Goal: Task Accomplishment & Management: Complete application form

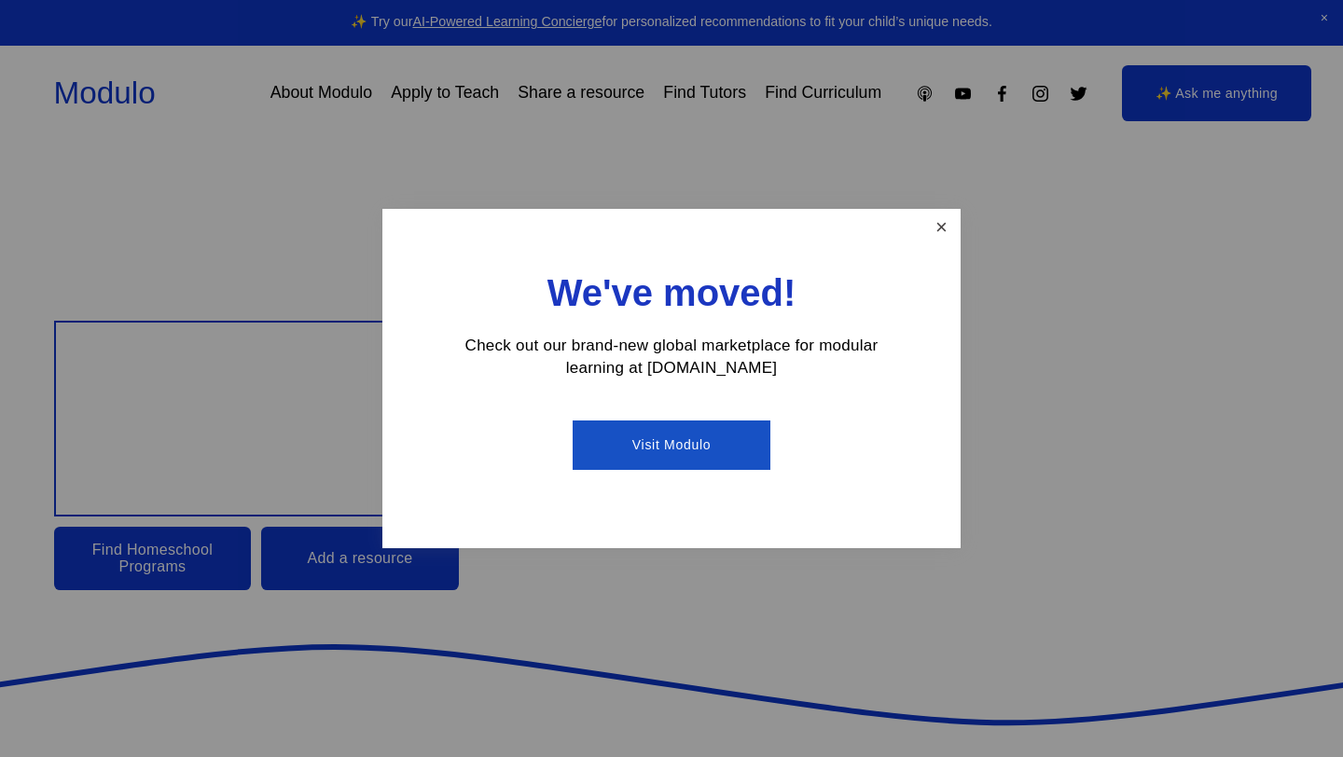
click at [946, 237] on link "Close" at bounding box center [941, 228] width 33 height 33
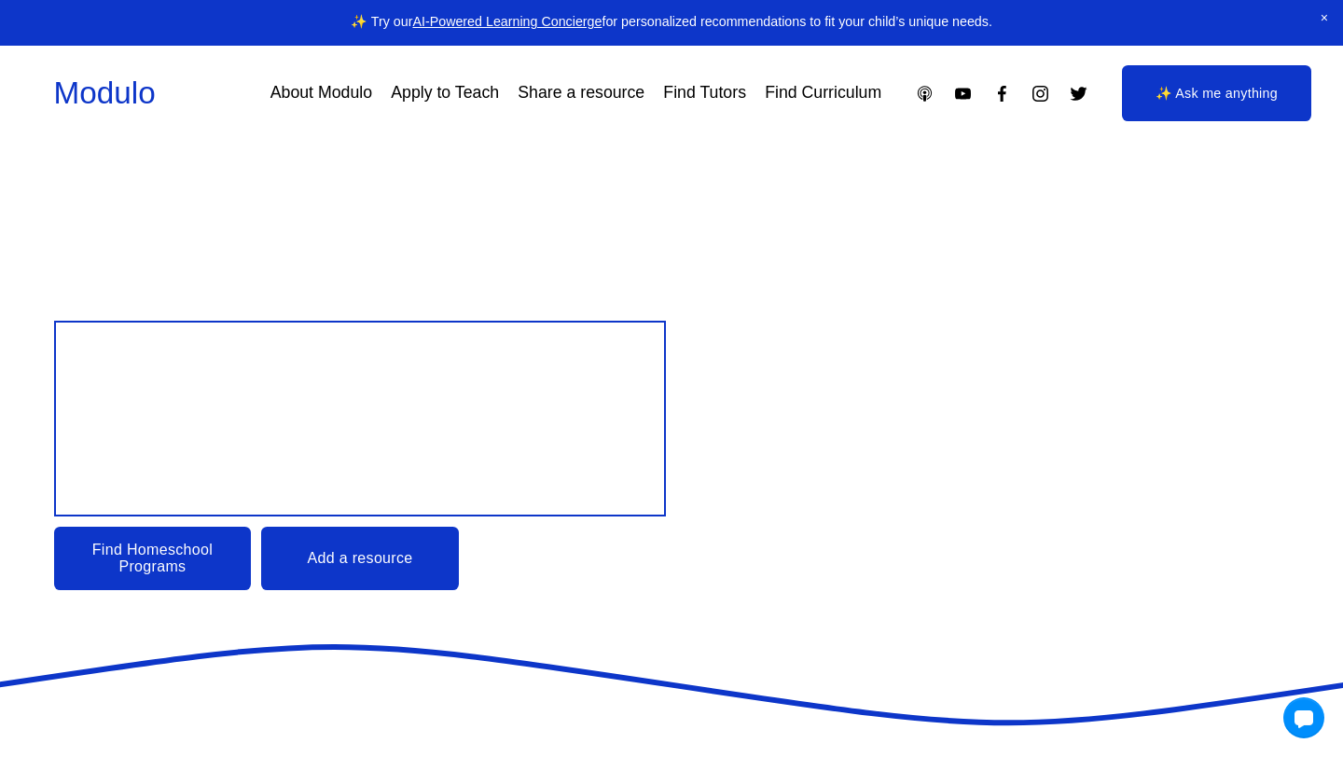
click at [454, 92] on link "Apply to Teach" at bounding box center [445, 92] width 108 height 33
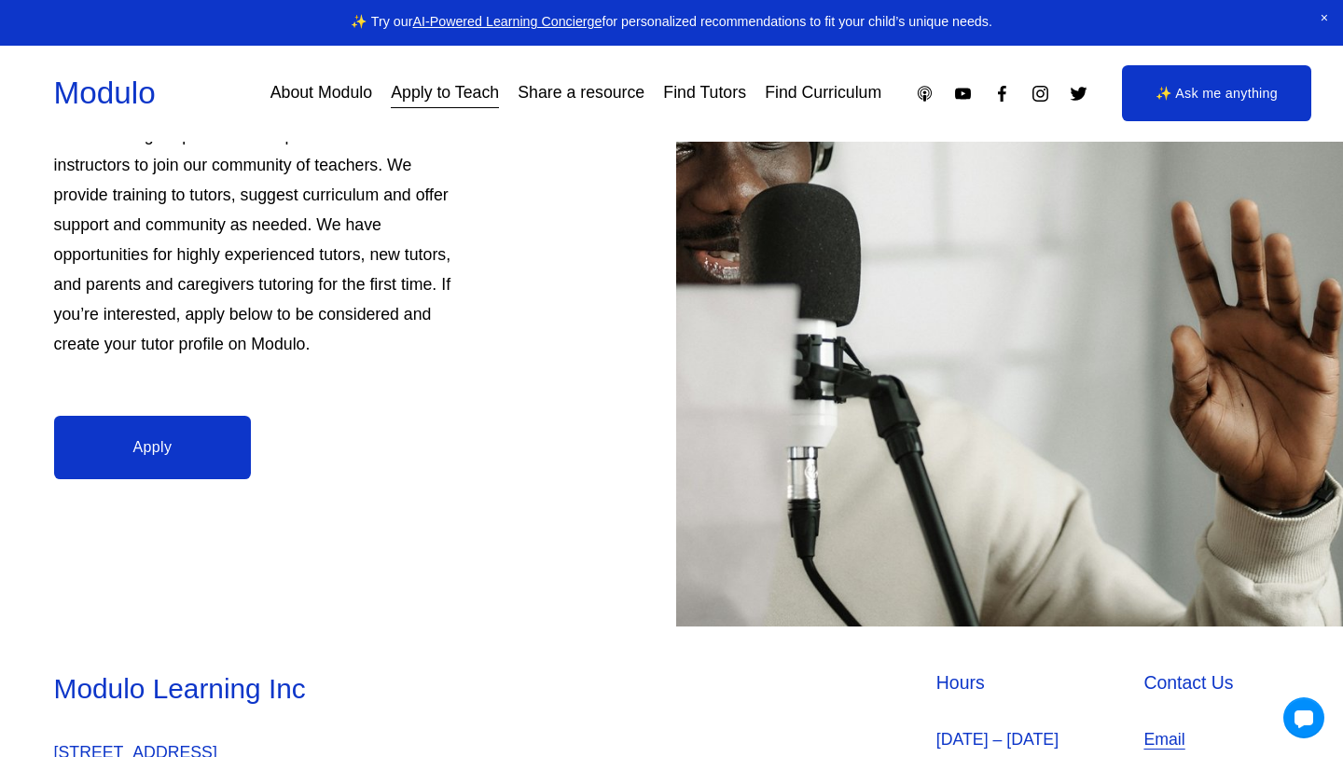
scroll to position [521, 0]
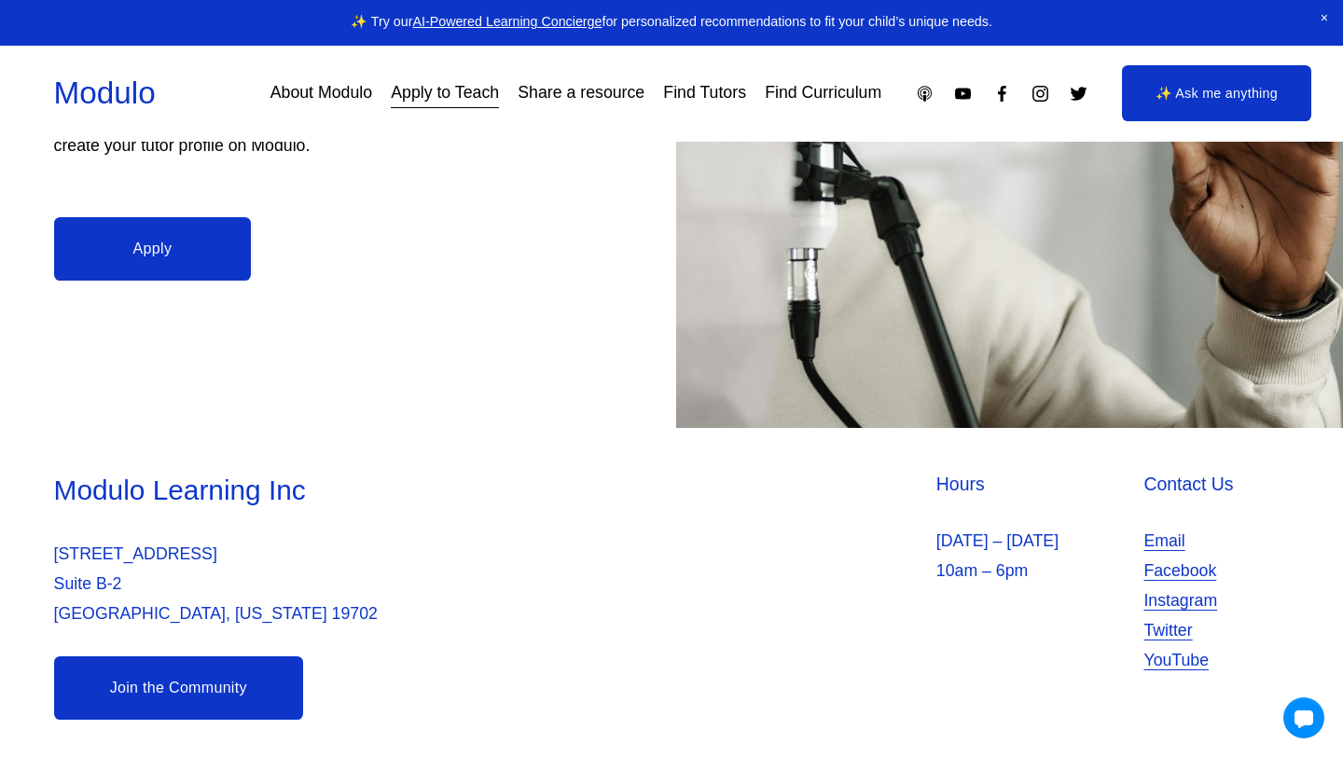
click at [203, 257] on link "Apply" at bounding box center [153, 248] width 198 height 63
click at [698, 93] on link "Find Tutors" at bounding box center [704, 92] width 83 height 33
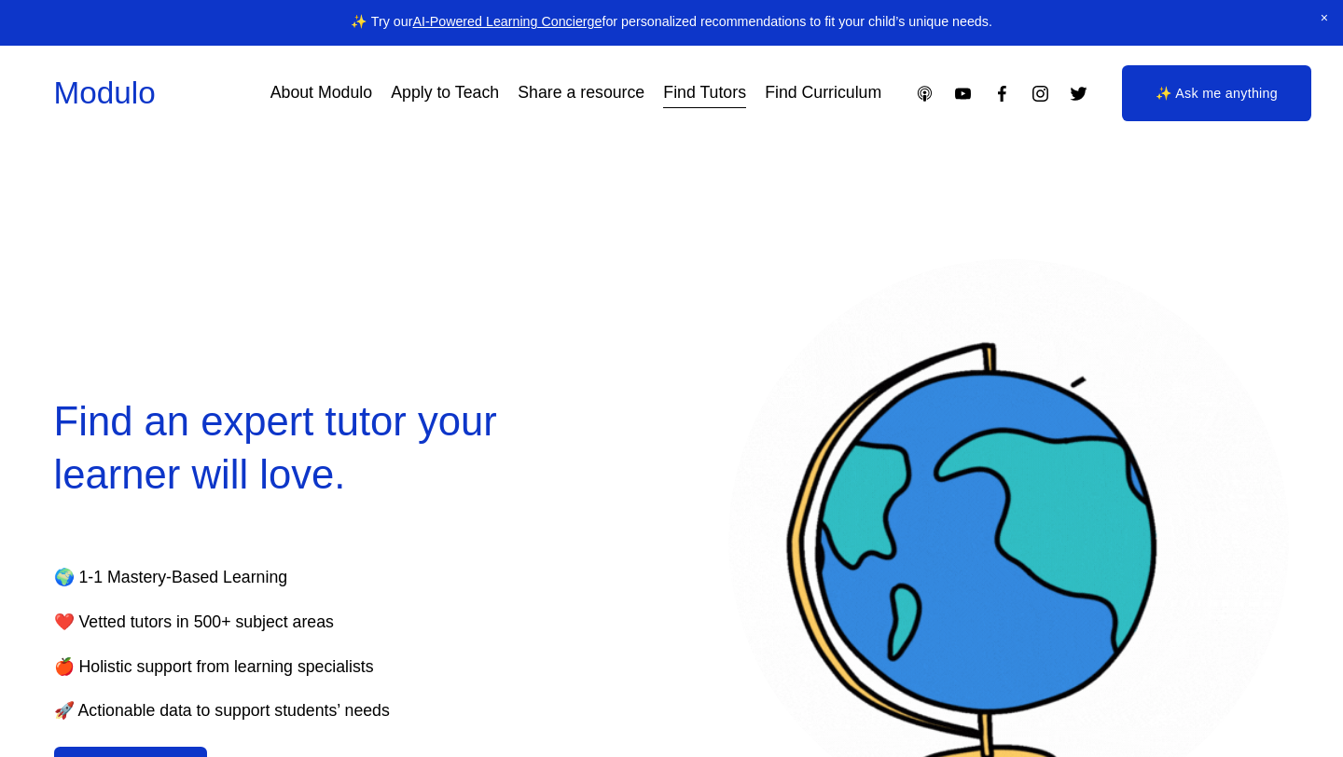
scroll to position [99, 0]
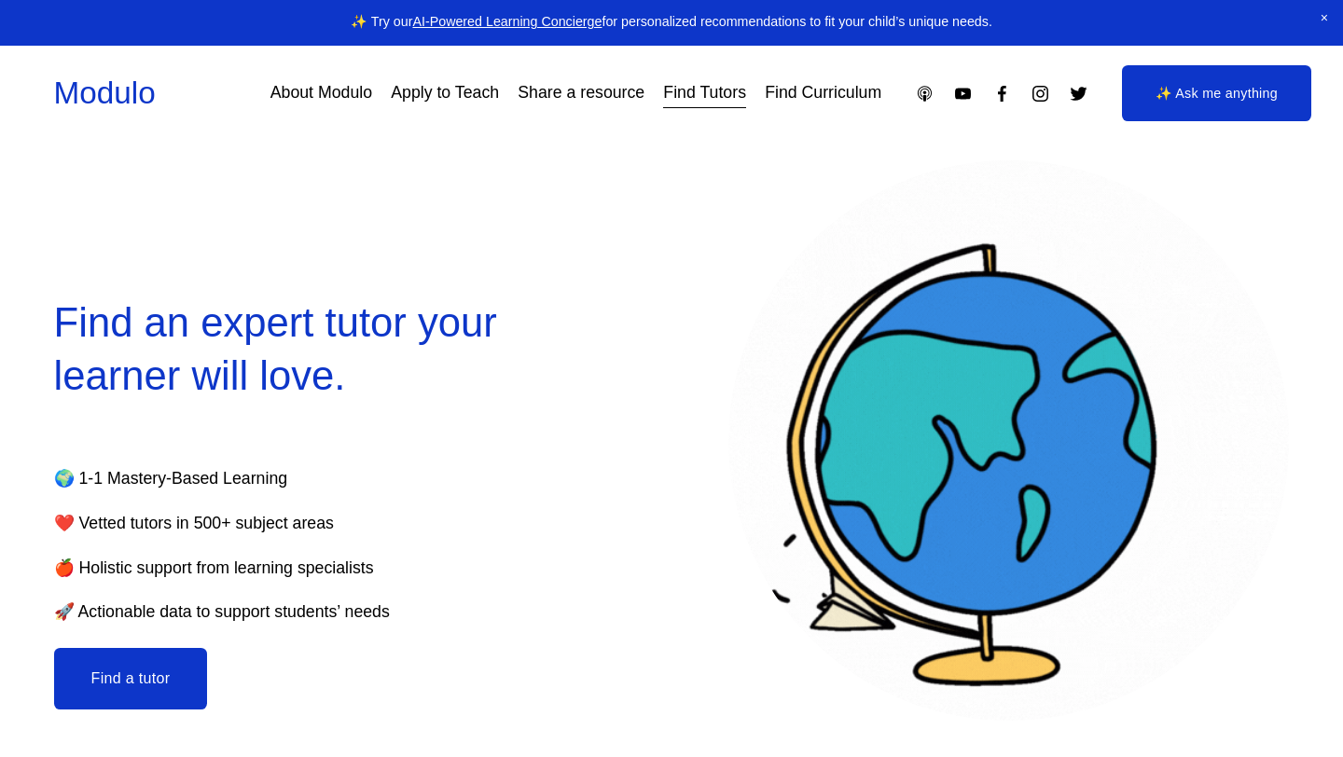
select select "**"
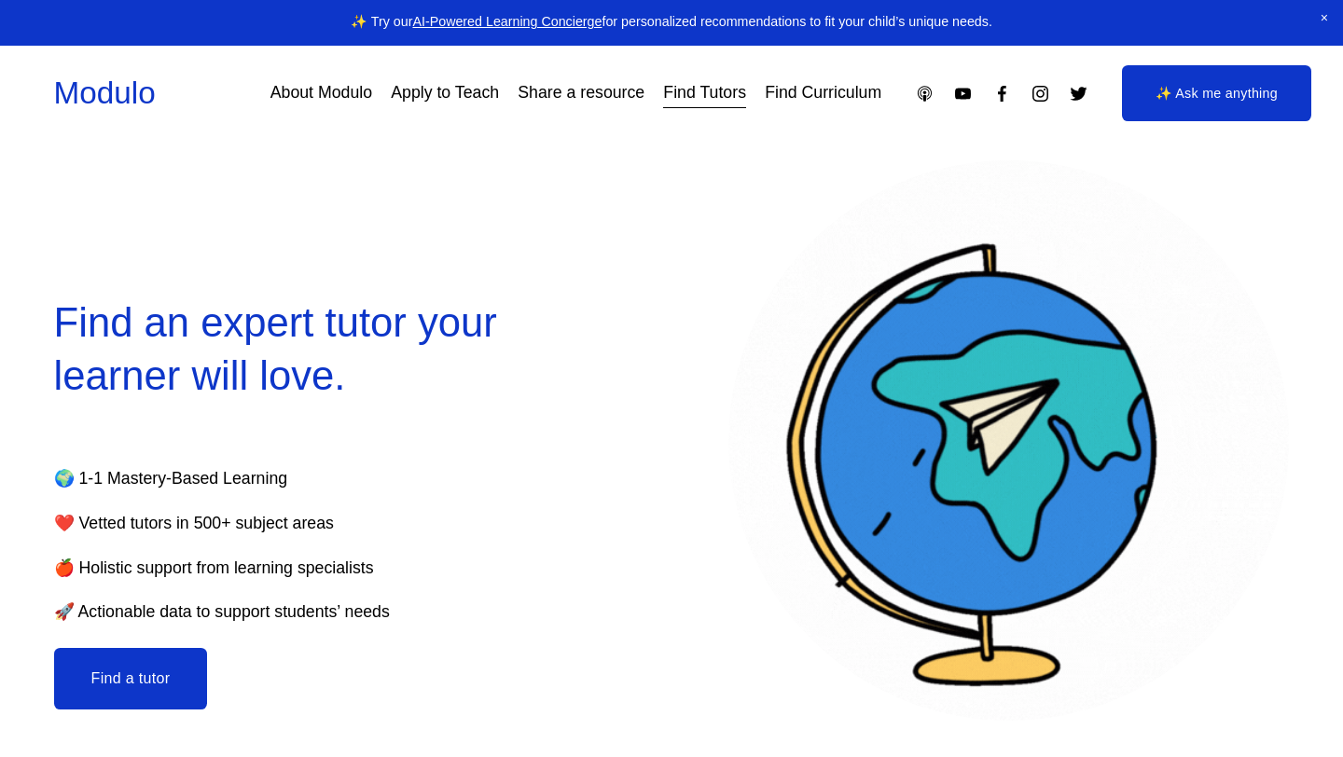
scroll to position [273, 0]
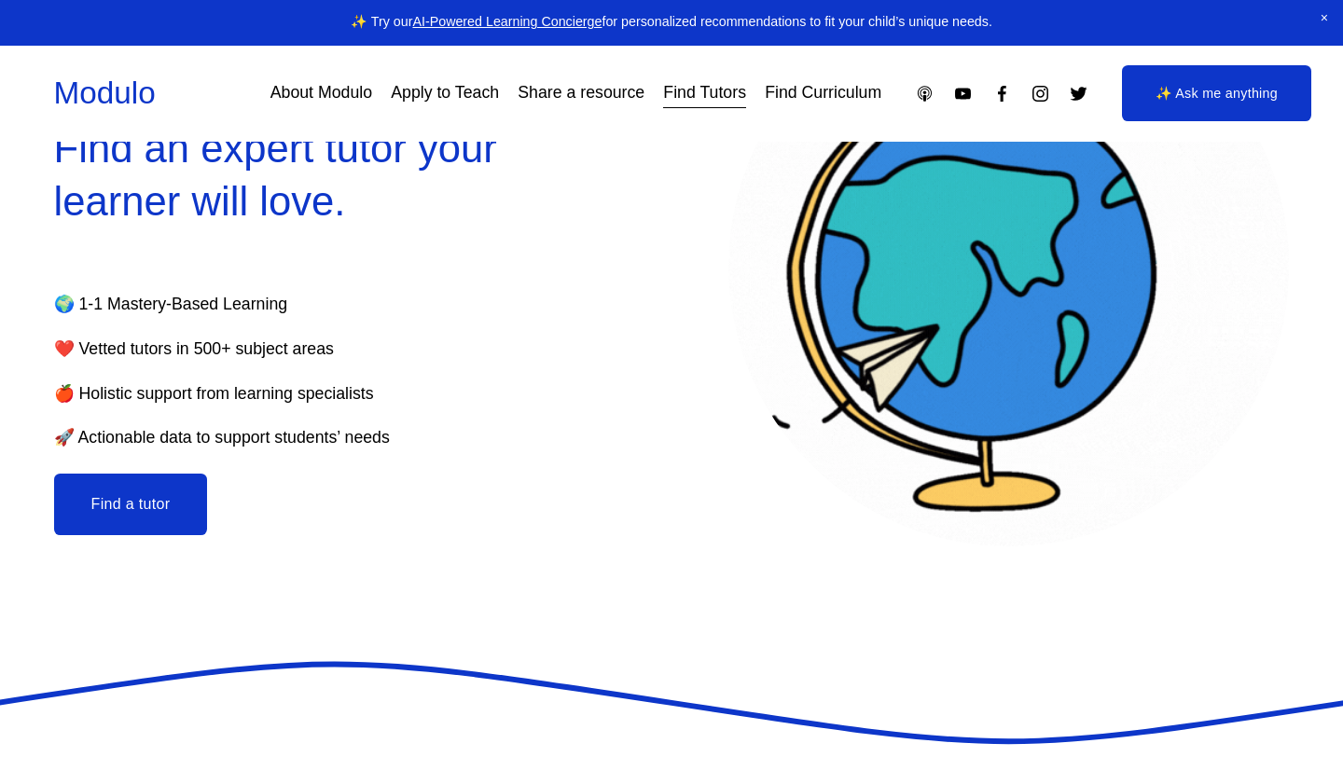
click at [170, 514] on button "Find a tutor" at bounding box center [131, 505] width 154 height 62
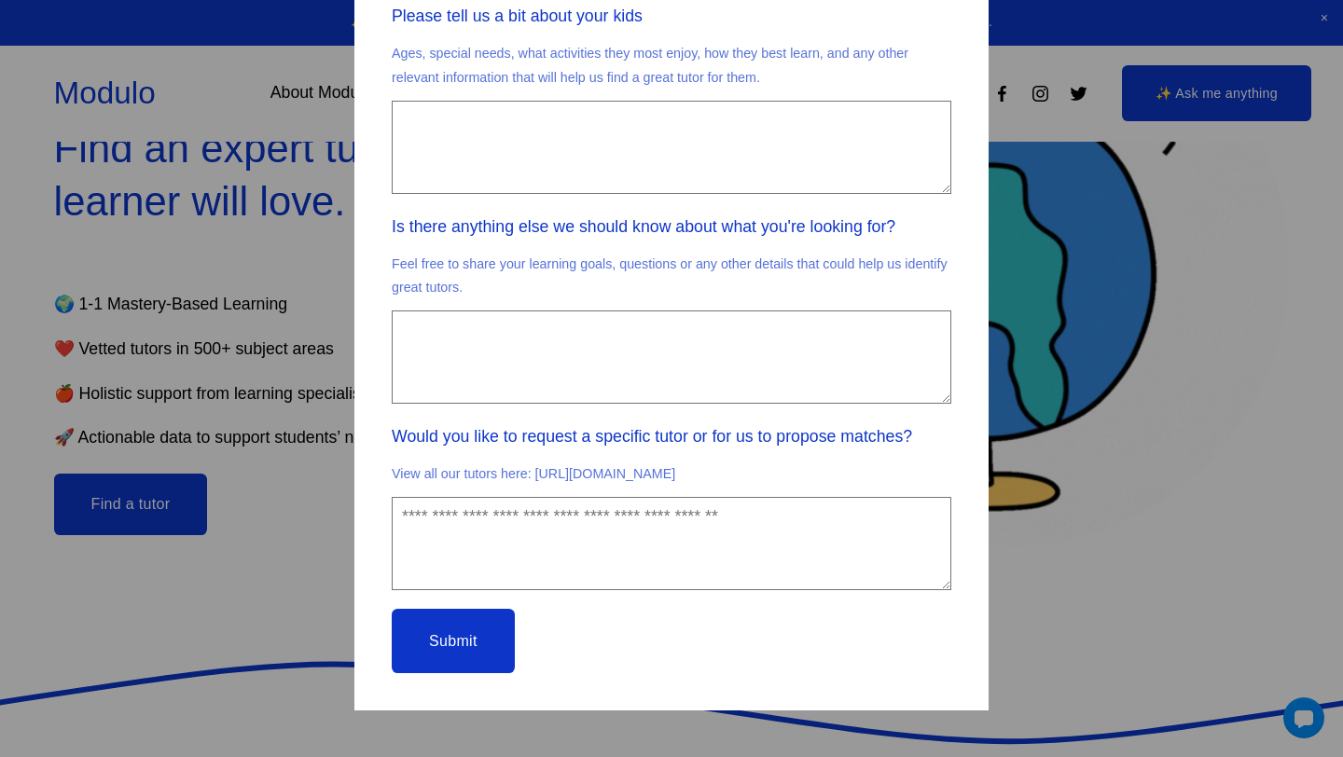
scroll to position [0, 0]
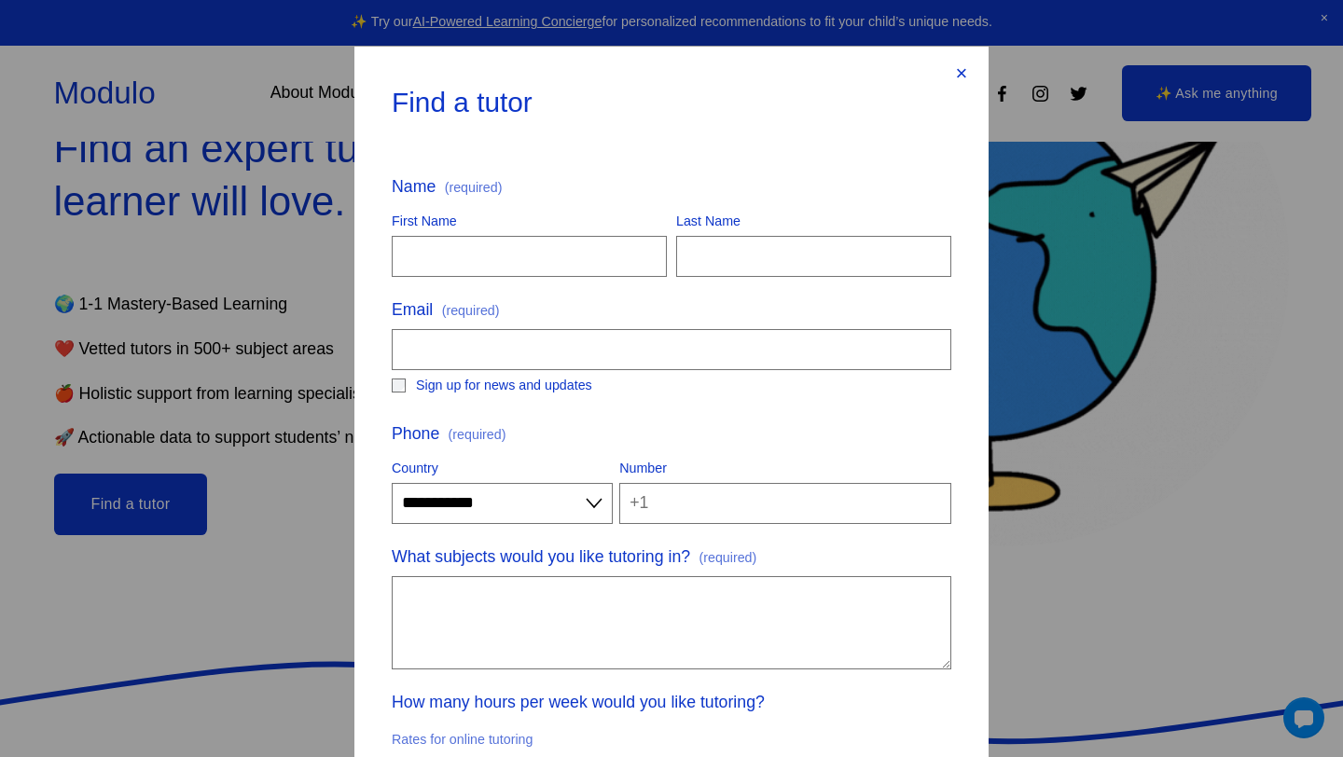
click at [963, 77] on div "×" at bounding box center [961, 73] width 21 height 21
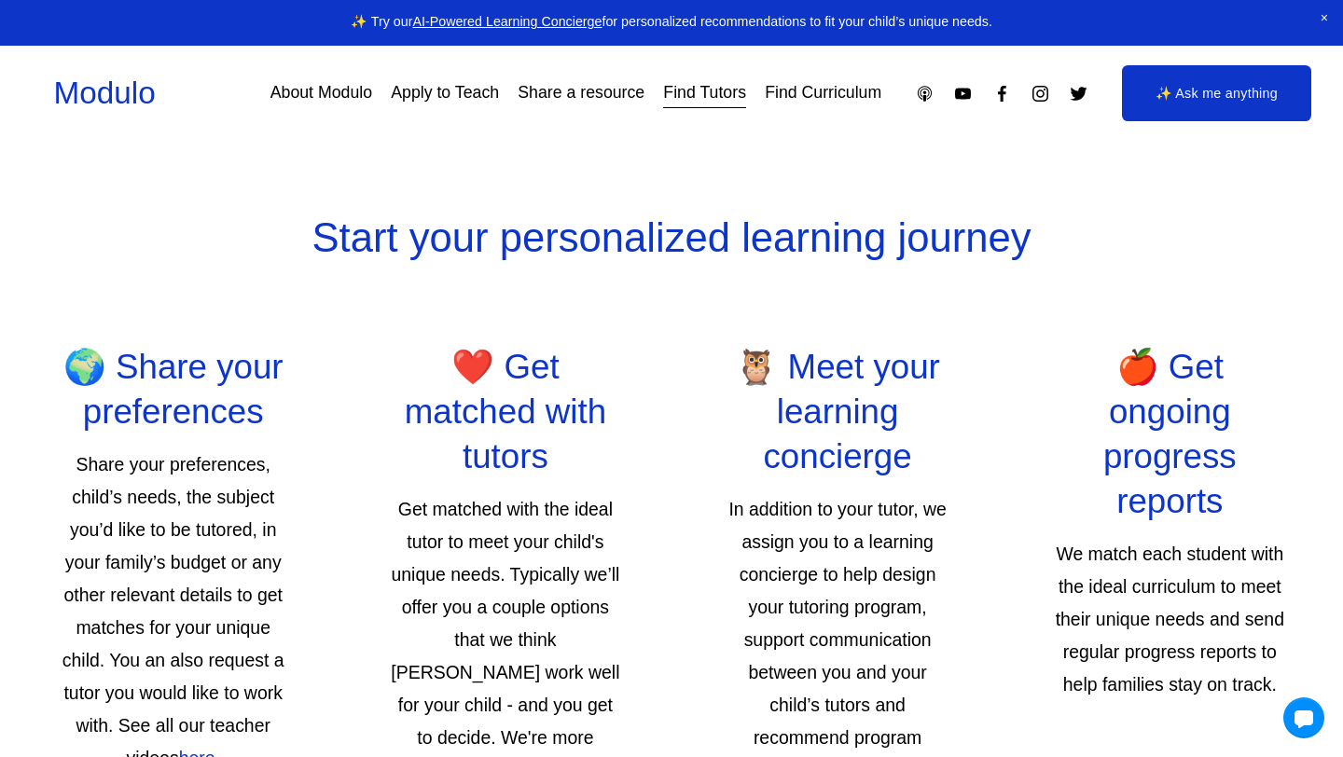
scroll to position [3178, 0]
